Goal: Find specific page/section: Find specific page/section

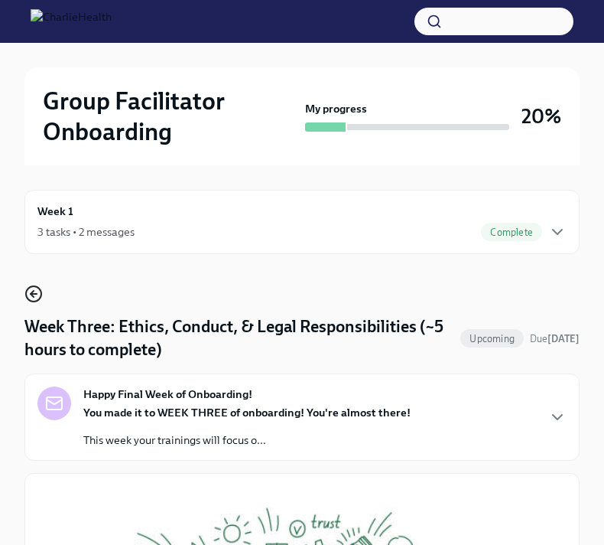
click at [38, 290] on icon "button" at bounding box center [33, 293] width 18 height 18
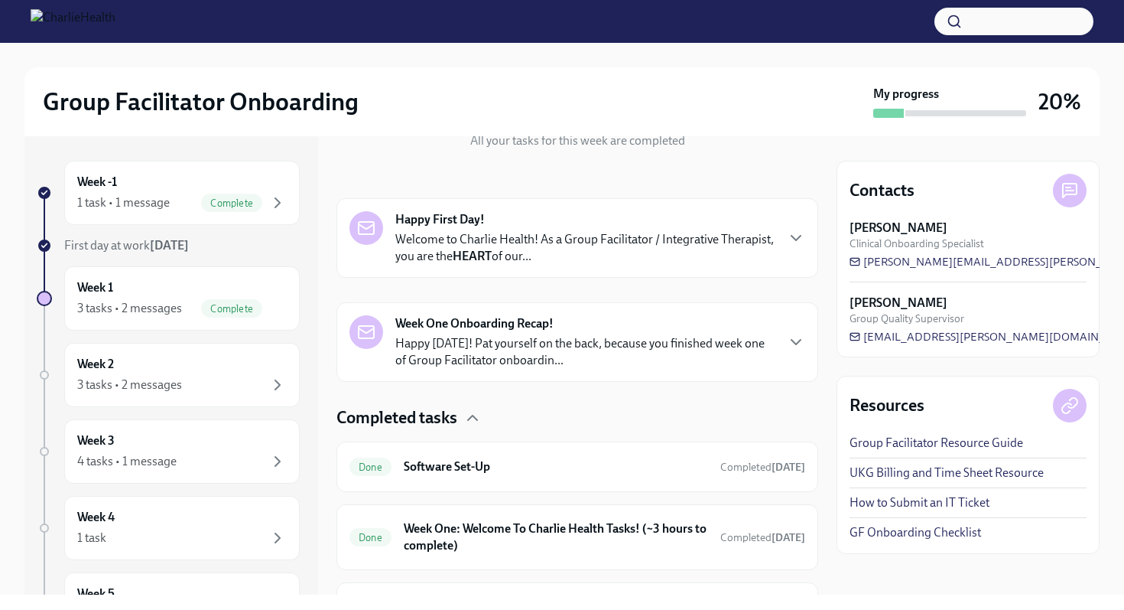
scroll to position [293, 0]
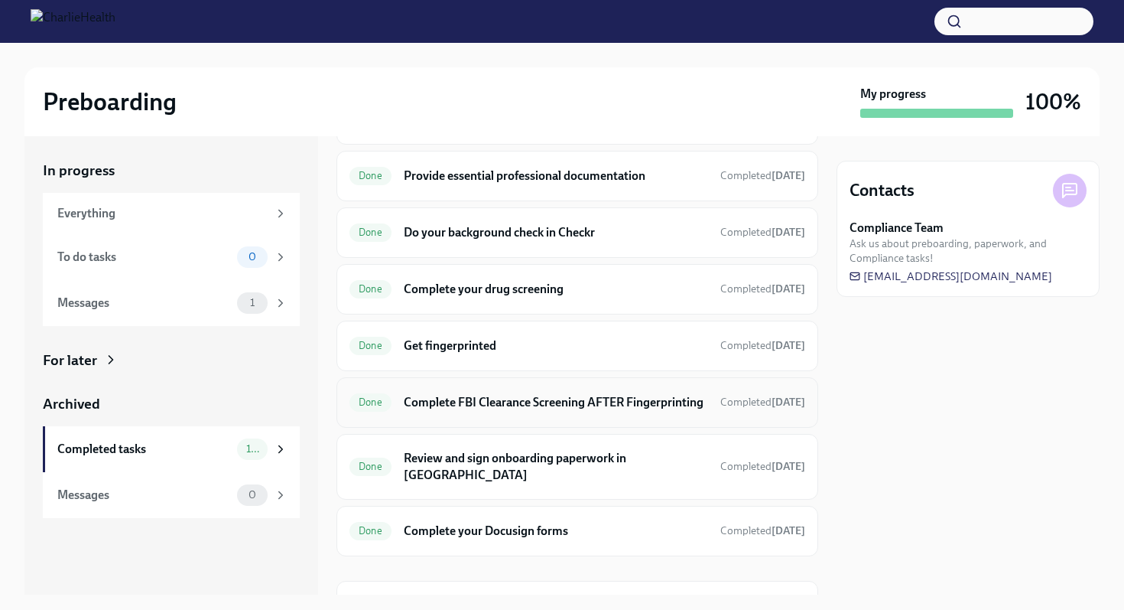
scroll to position [258, 0]
